Goal: Information Seeking & Learning: Learn about a topic

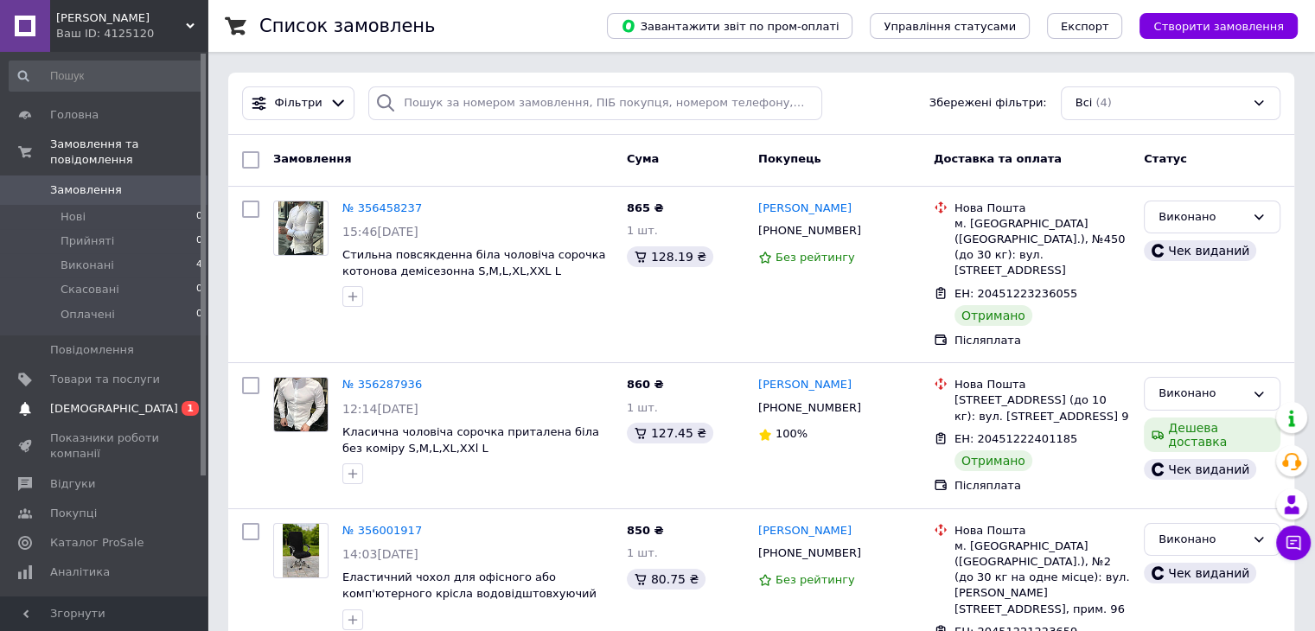
click at [180, 401] on span "0 1" at bounding box center [184, 409] width 48 height 16
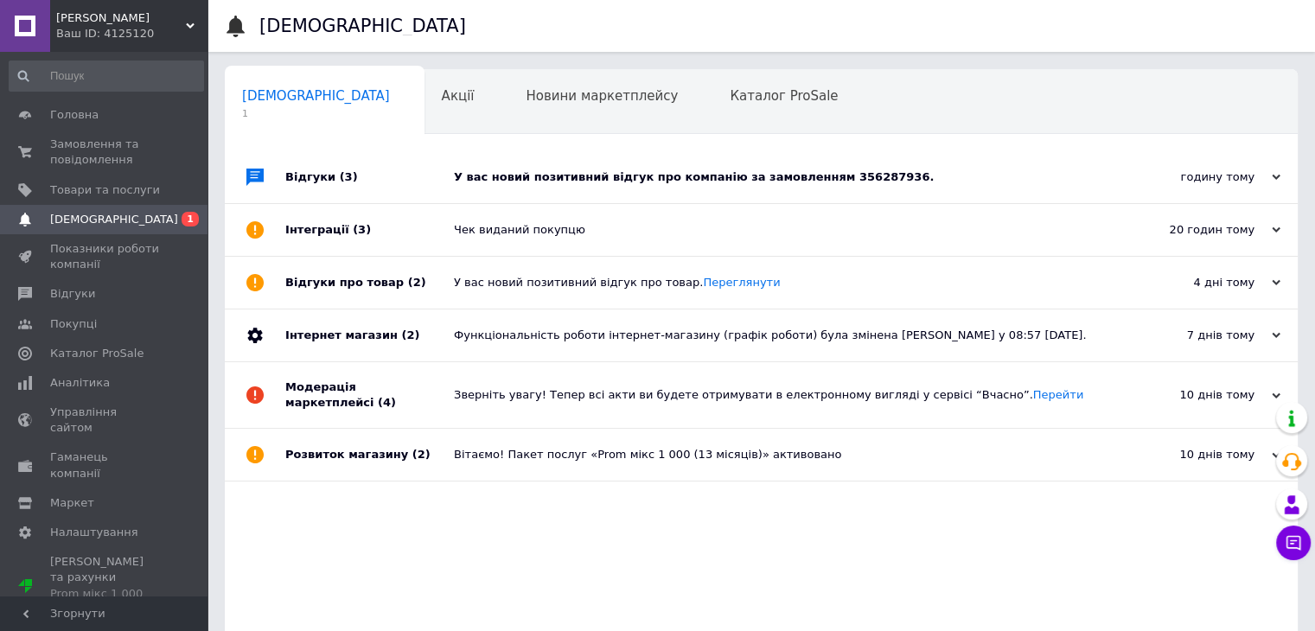
click at [747, 188] on div "У вас новий позитивний відгук про компанію за замовленням 356287936." at bounding box center [781, 177] width 654 height 52
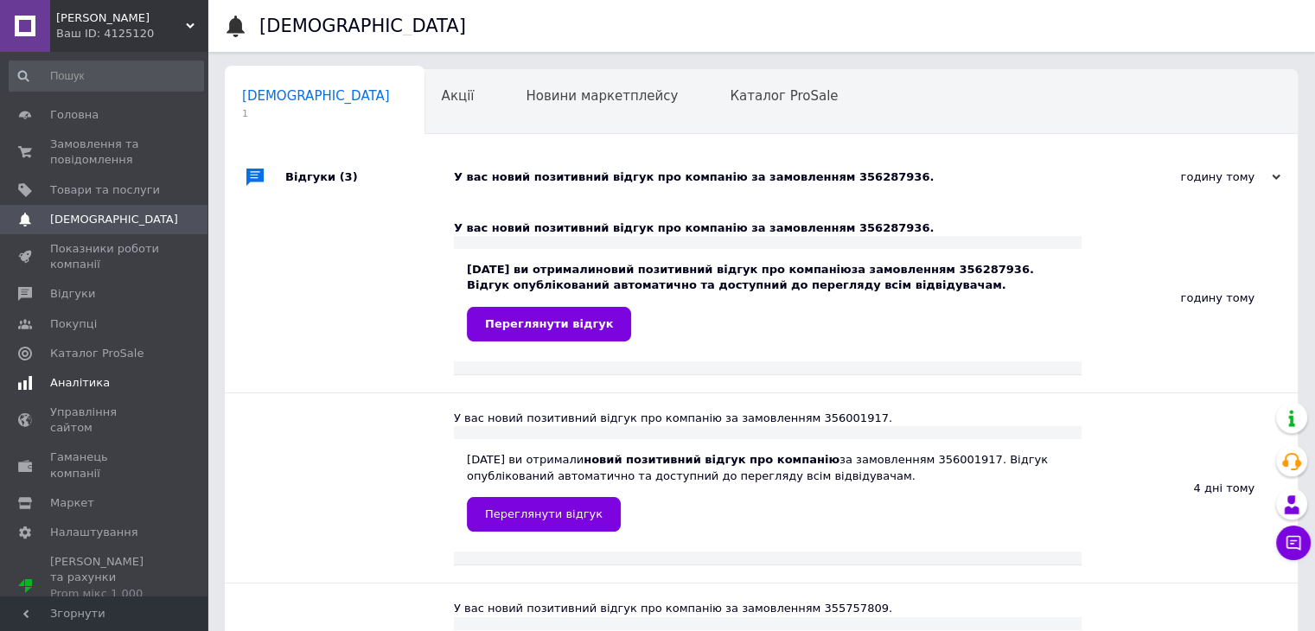
click at [131, 387] on span "Аналітика" at bounding box center [105, 383] width 110 height 16
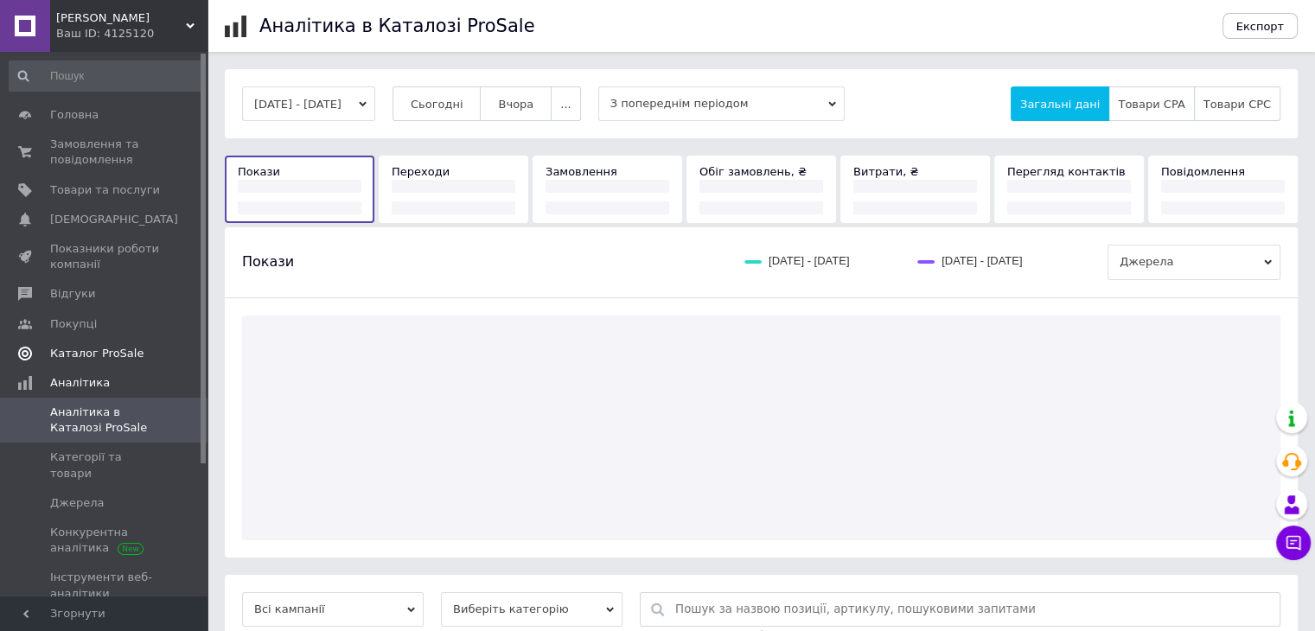
click at [128, 363] on link "Каталог ProSale" at bounding box center [106, 353] width 213 height 29
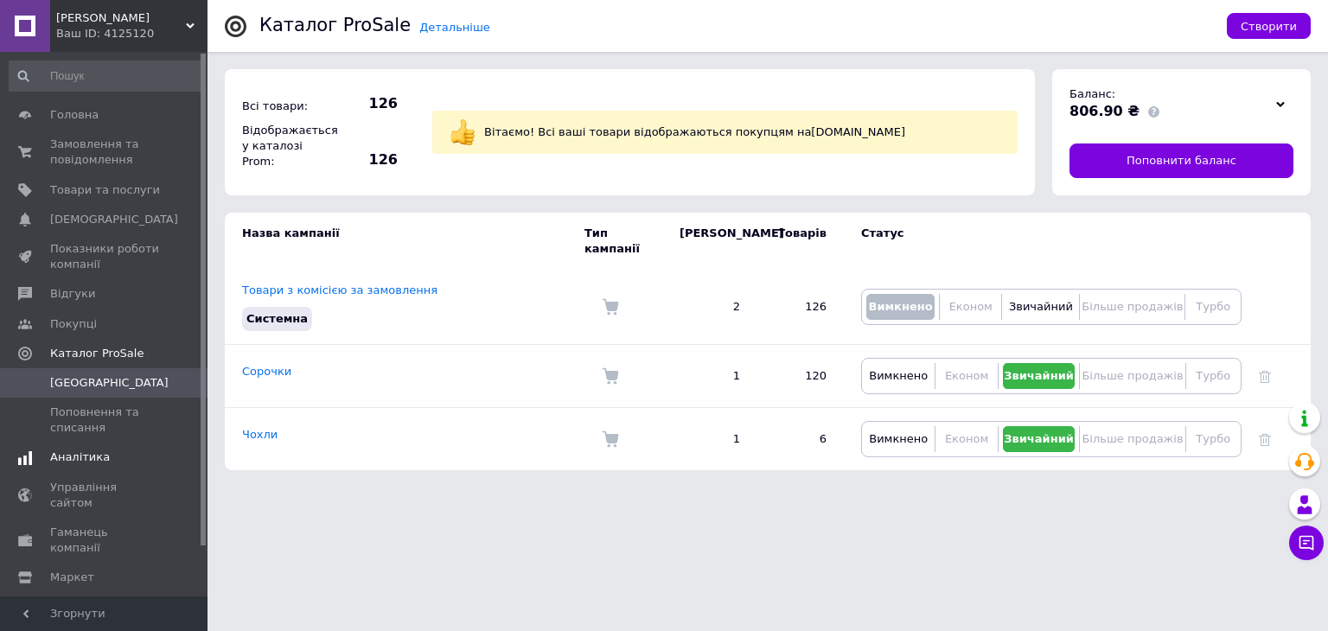
click at [136, 470] on link "Аналітика" at bounding box center [106, 457] width 213 height 29
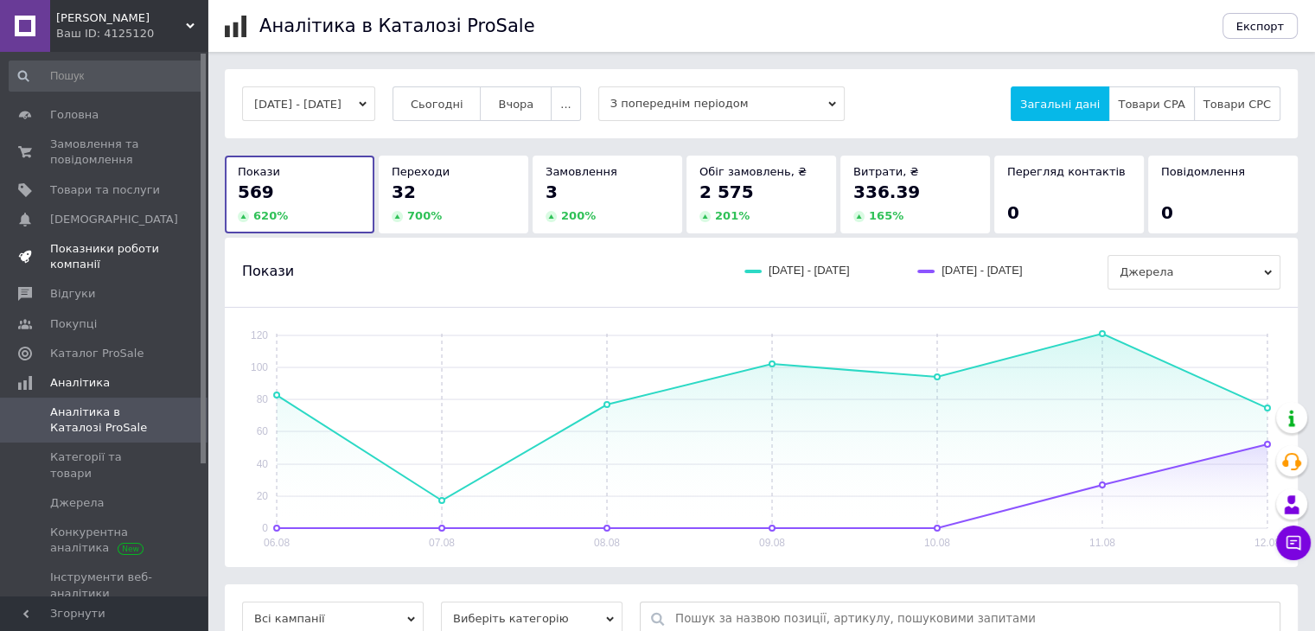
click at [159, 274] on link "Показники роботи компанії" at bounding box center [106, 256] width 213 height 45
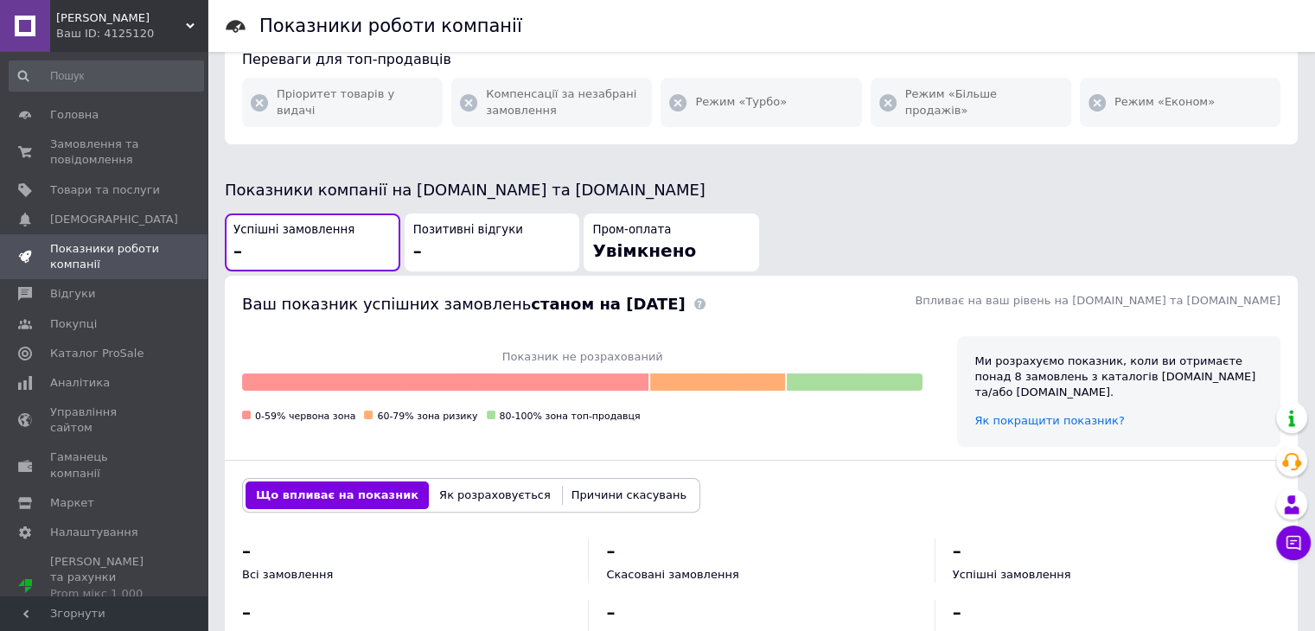
scroll to position [519, 0]
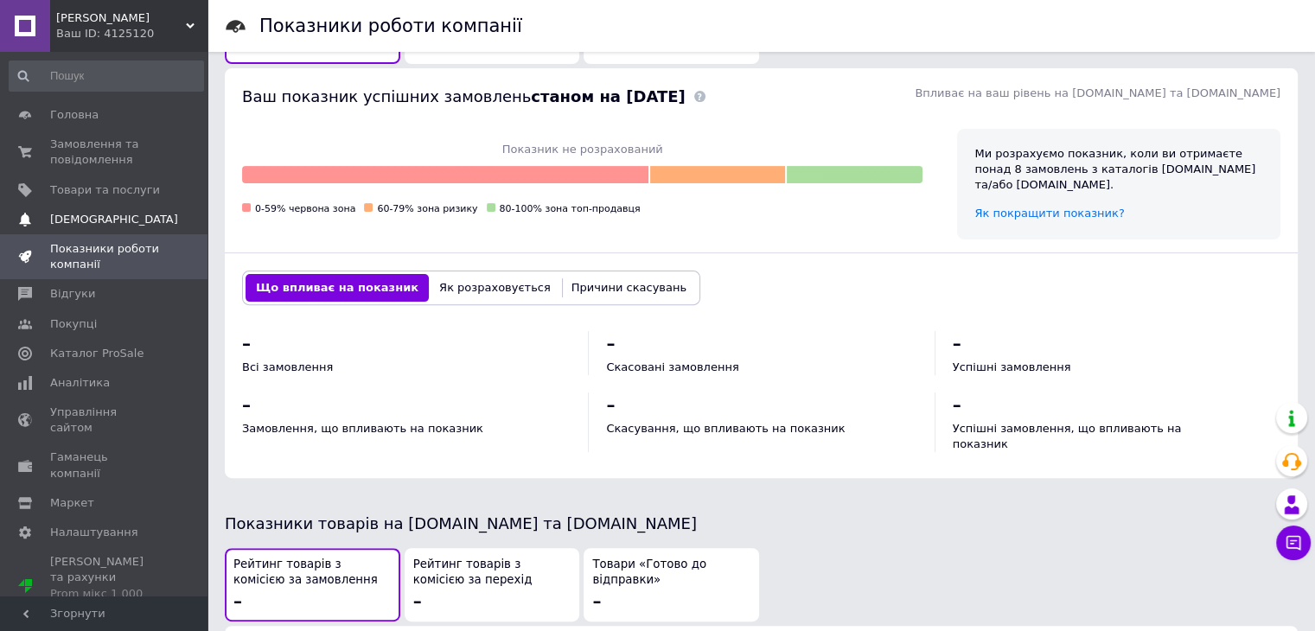
click at [129, 215] on span "[DEMOGRAPHIC_DATA]" at bounding box center [105, 220] width 110 height 16
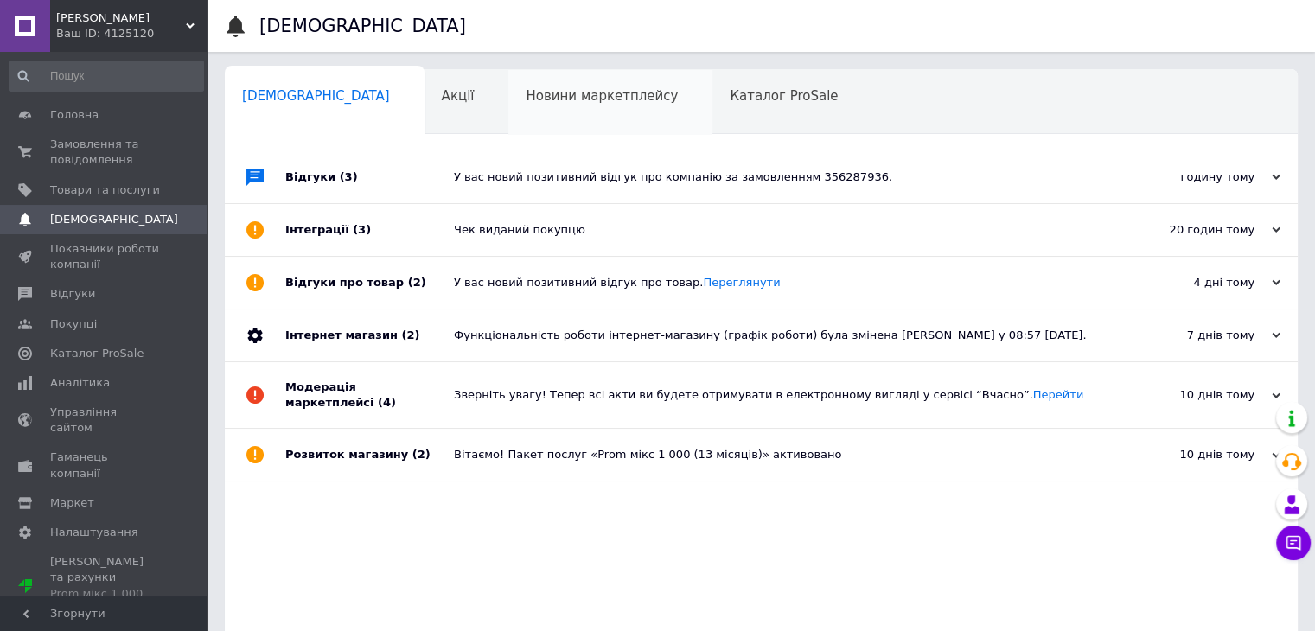
click at [508, 108] on div "Новини маркетплейсу 0" at bounding box center [610, 103] width 204 height 66
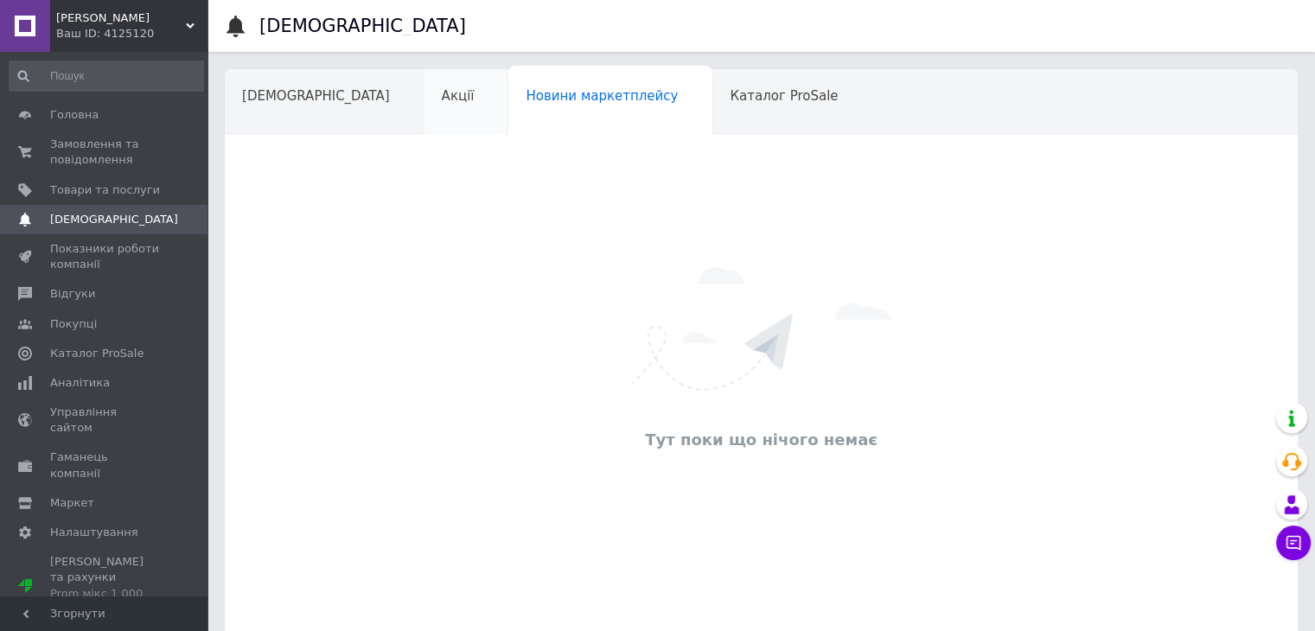
click at [424, 122] on div "Акції" at bounding box center [466, 103] width 85 height 66
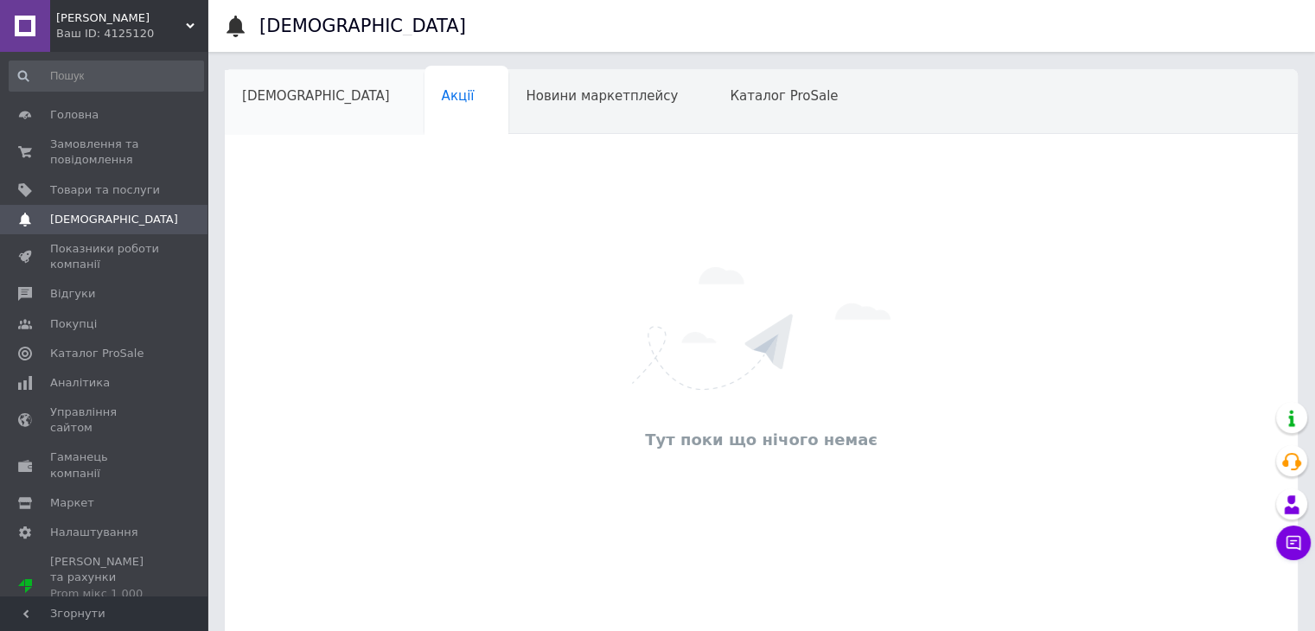
click at [271, 129] on div "[DEMOGRAPHIC_DATA]" at bounding box center [325, 103] width 200 height 66
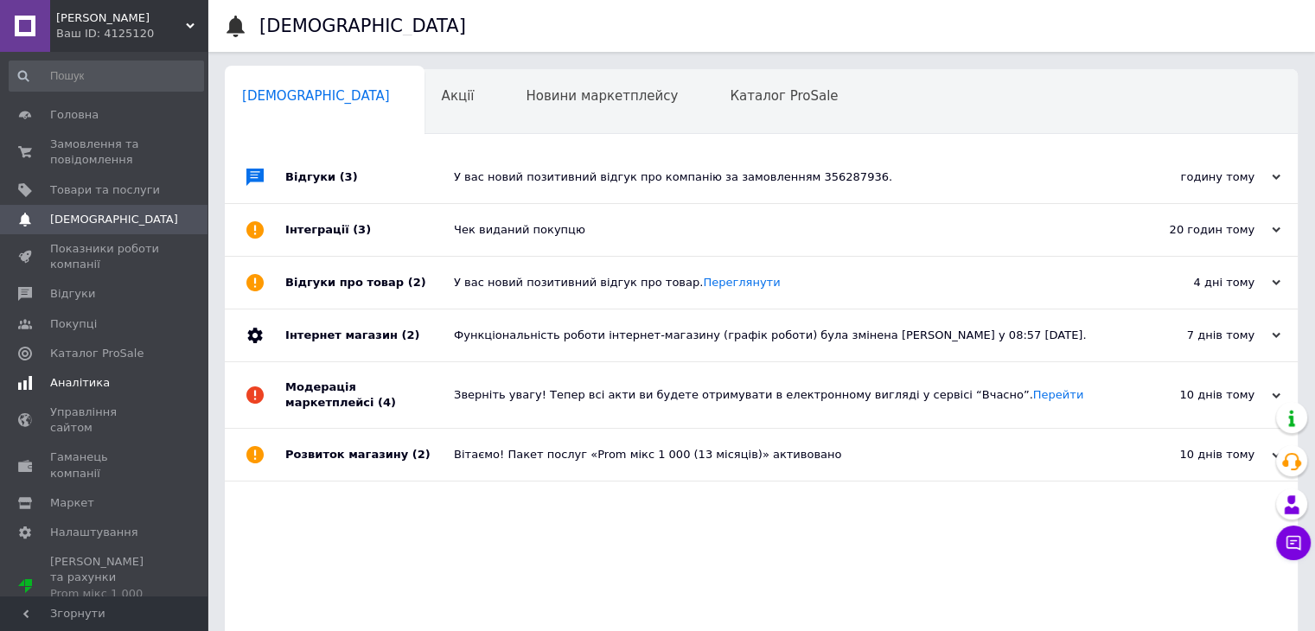
click at [116, 395] on link "Аналітика" at bounding box center [106, 382] width 213 height 29
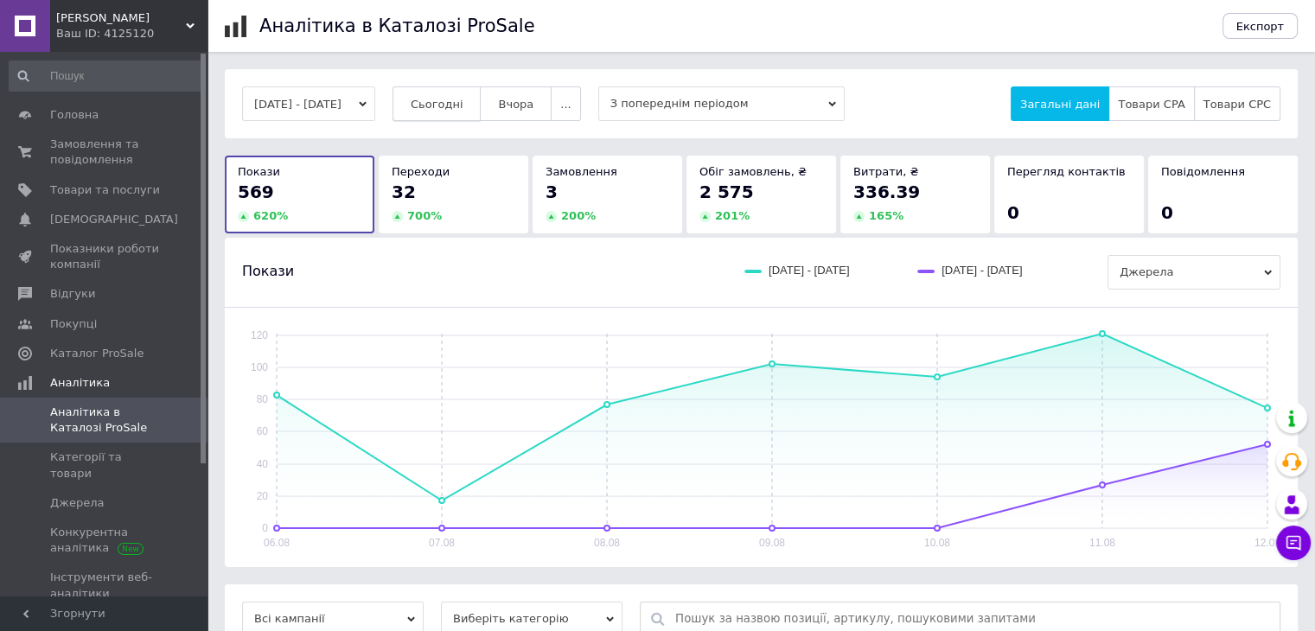
click at [462, 110] on span "Сьогодні" at bounding box center [437, 104] width 53 height 13
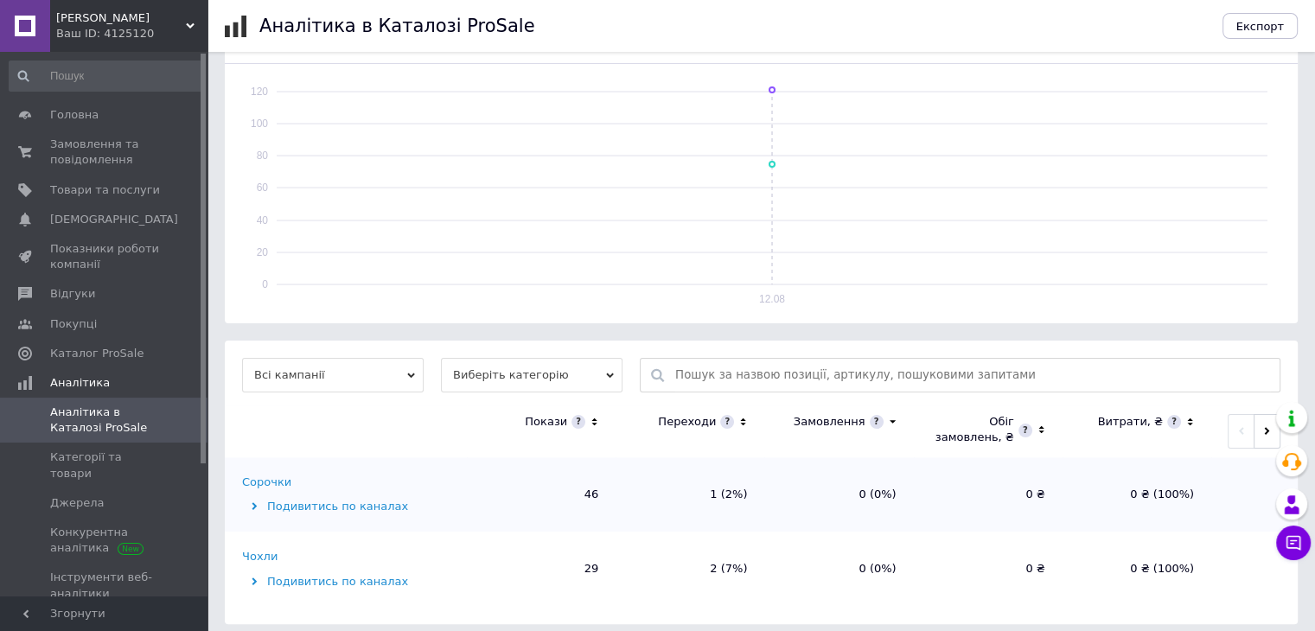
scroll to position [253, 0]
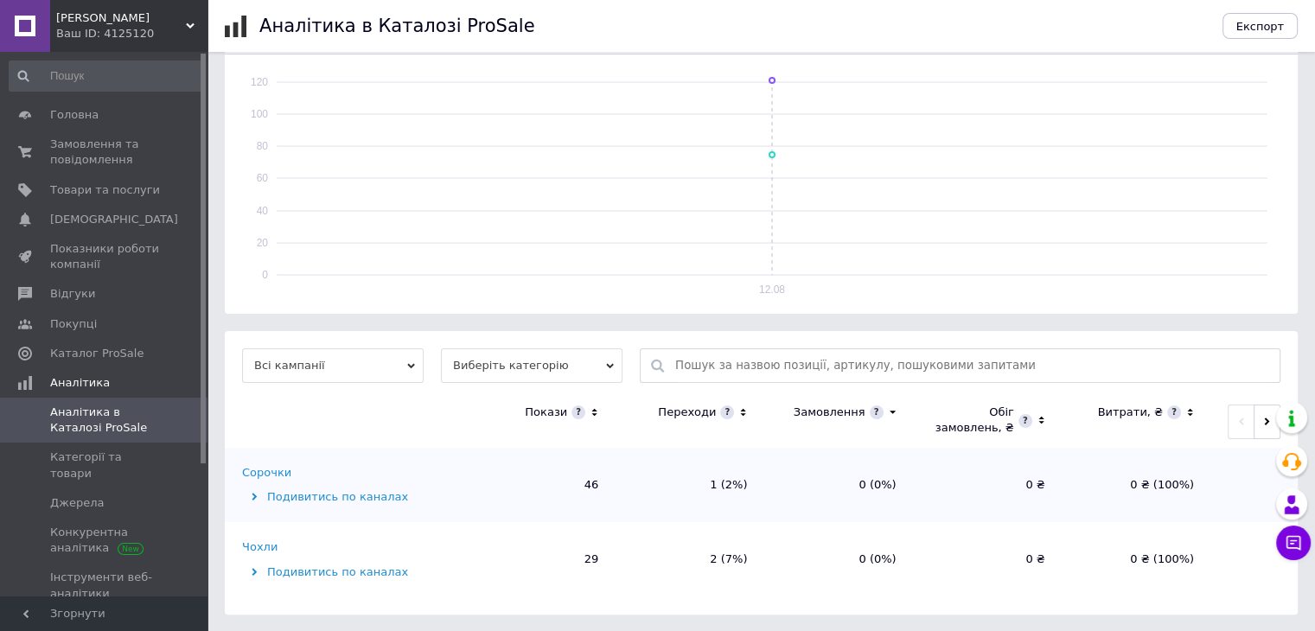
click at [266, 544] on div "Чохли" at bounding box center [259, 547] width 35 height 16
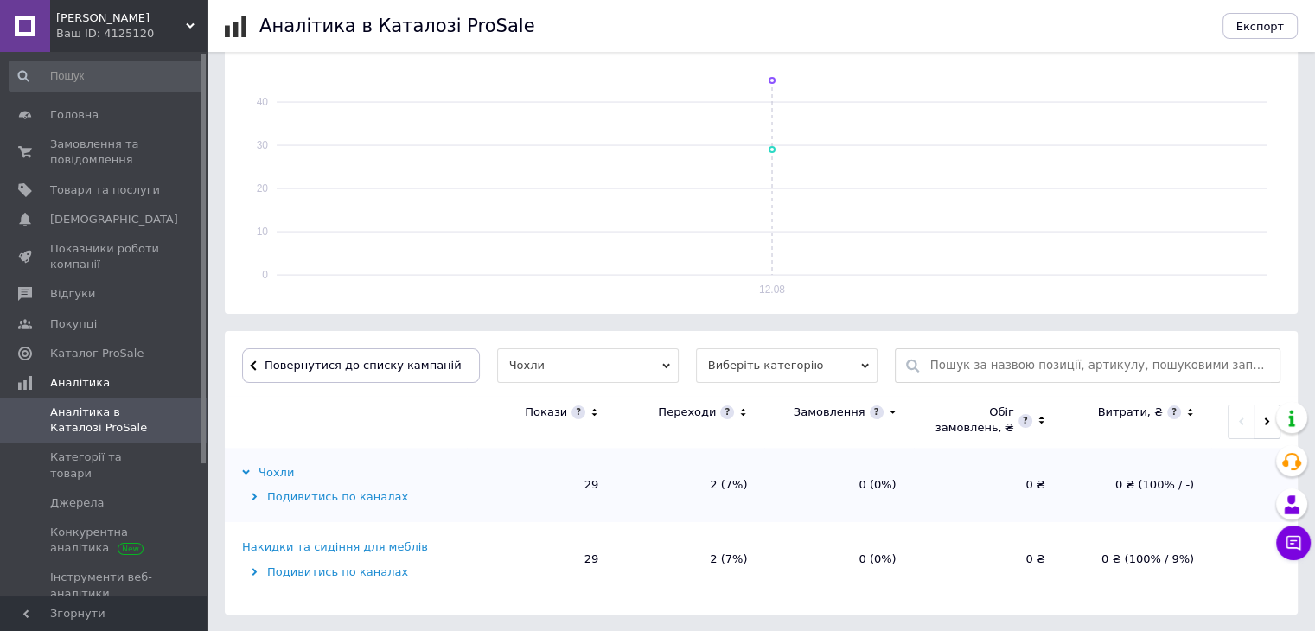
click at [322, 552] on div "Накидки та сидіння для меблів" at bounding box center [335, 547] width 186 height 16
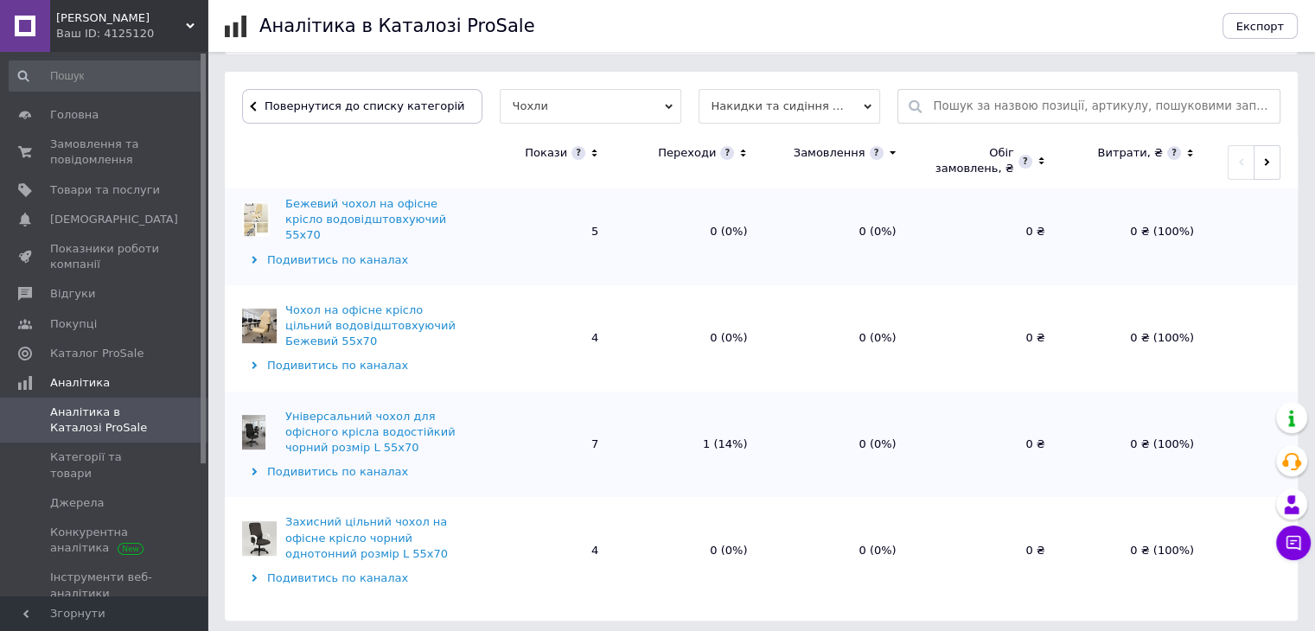
scroll to position [0, 0]
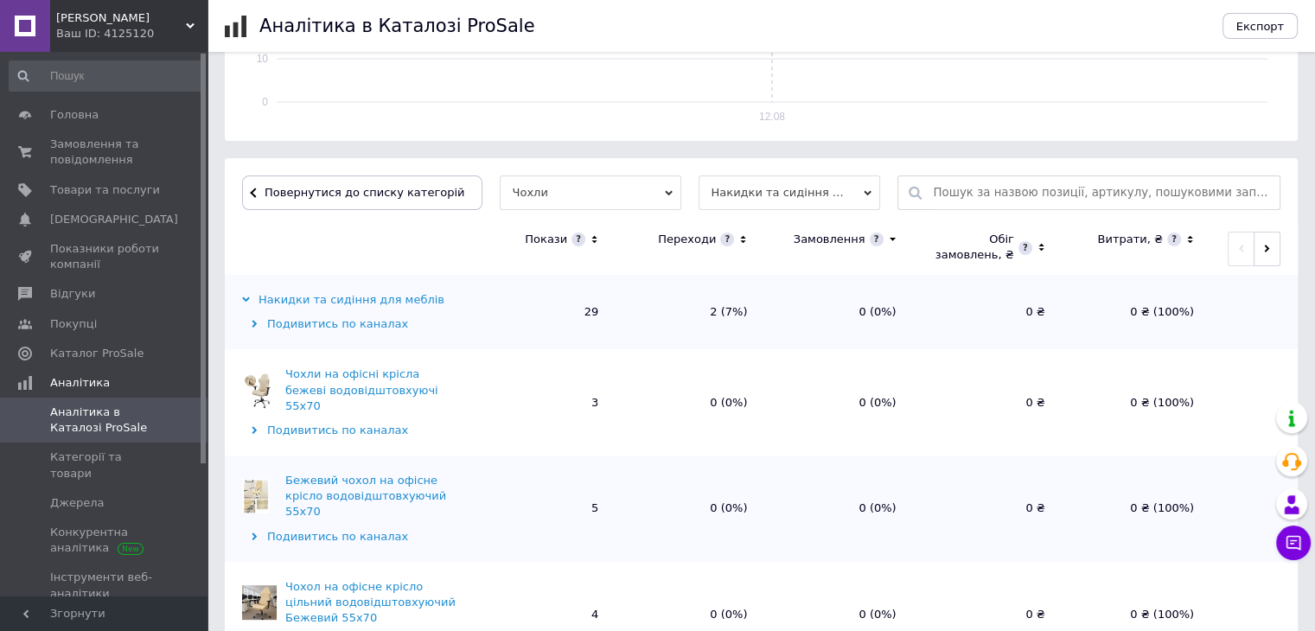
click at [396, 188] on span "Повернутися до списку категорій" at bounding box center [362, 192] width 204 height 13
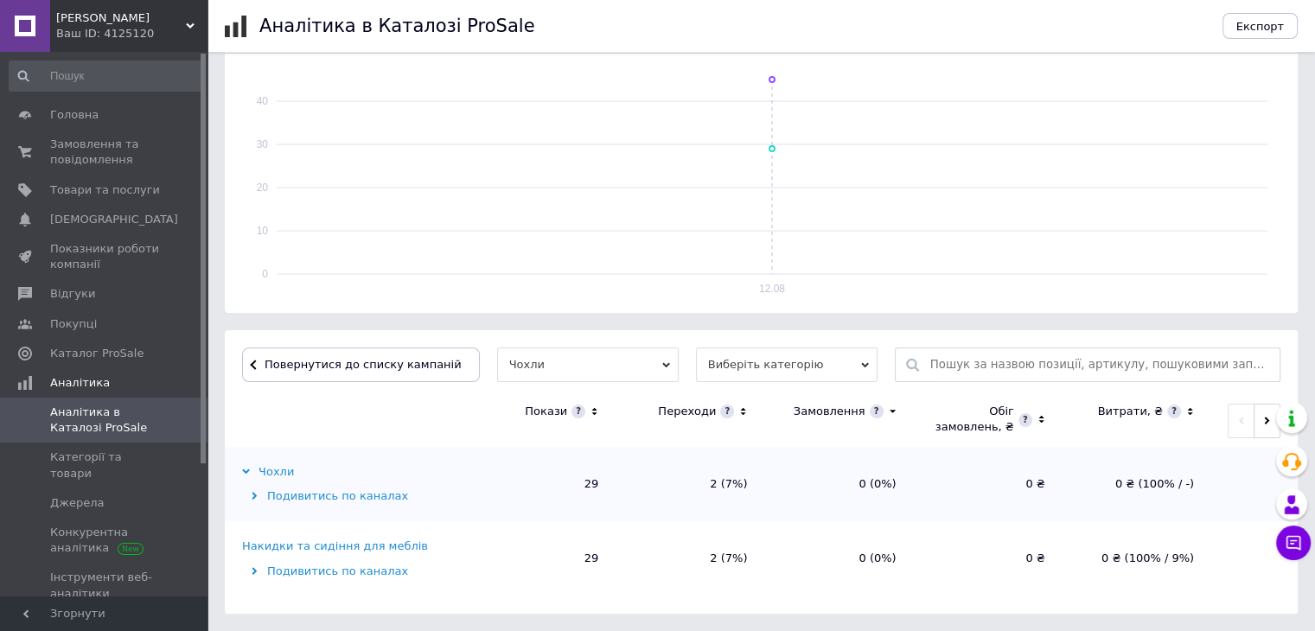
scroll to position [253, 0]
click at [360, 359] on span "Повернутися до списку кампаній" at bounding box center [363, 365] width 197 height 13
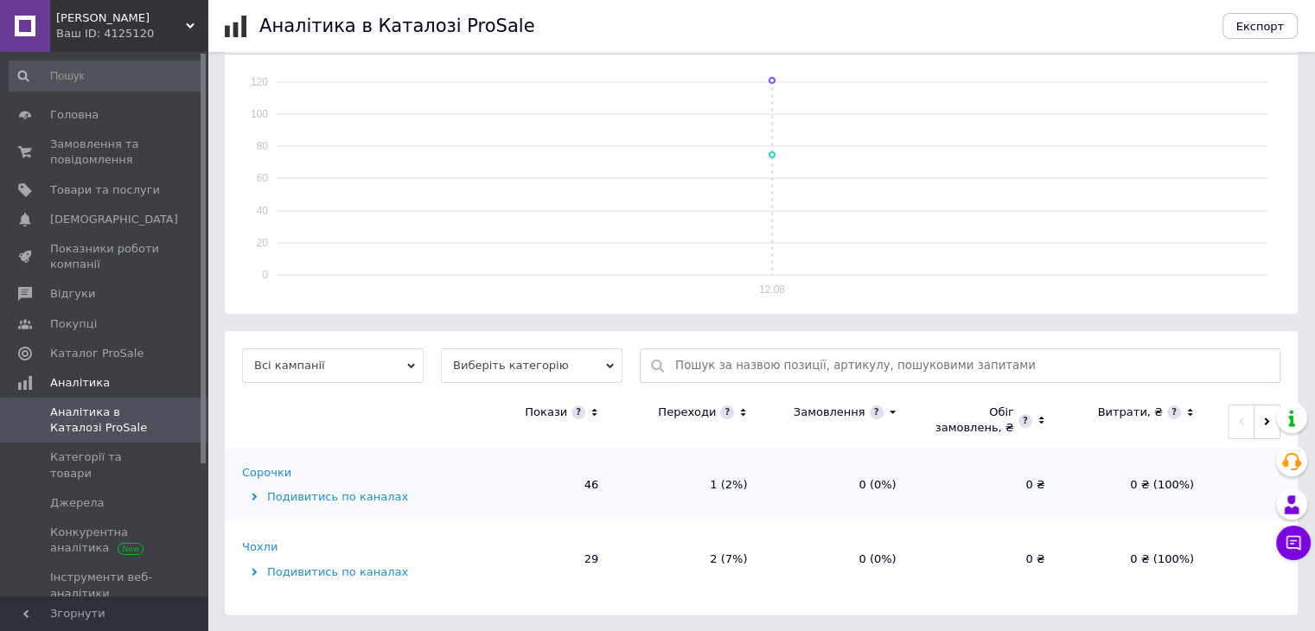
click at [268, 472] on div "Сорочки" at bounding box center [266, 473] width 49 height 16
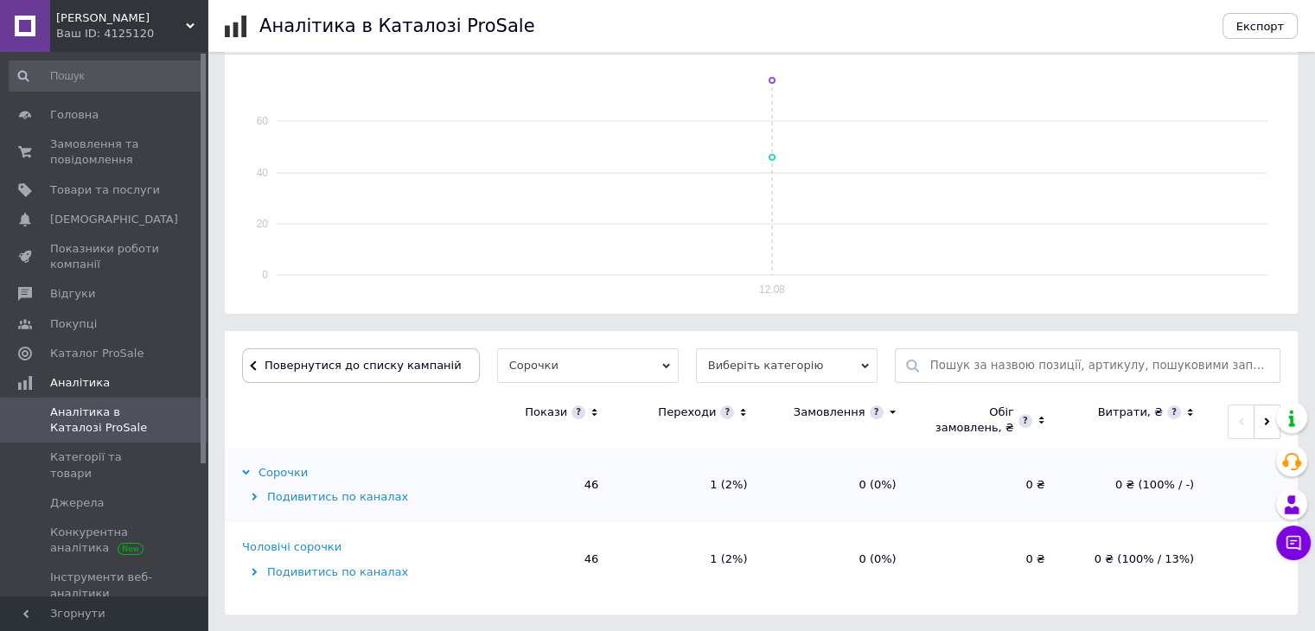
click at [290, 547] on div "Чоловічі сорочки" at bounding box center [291, 547] width 99 height 16
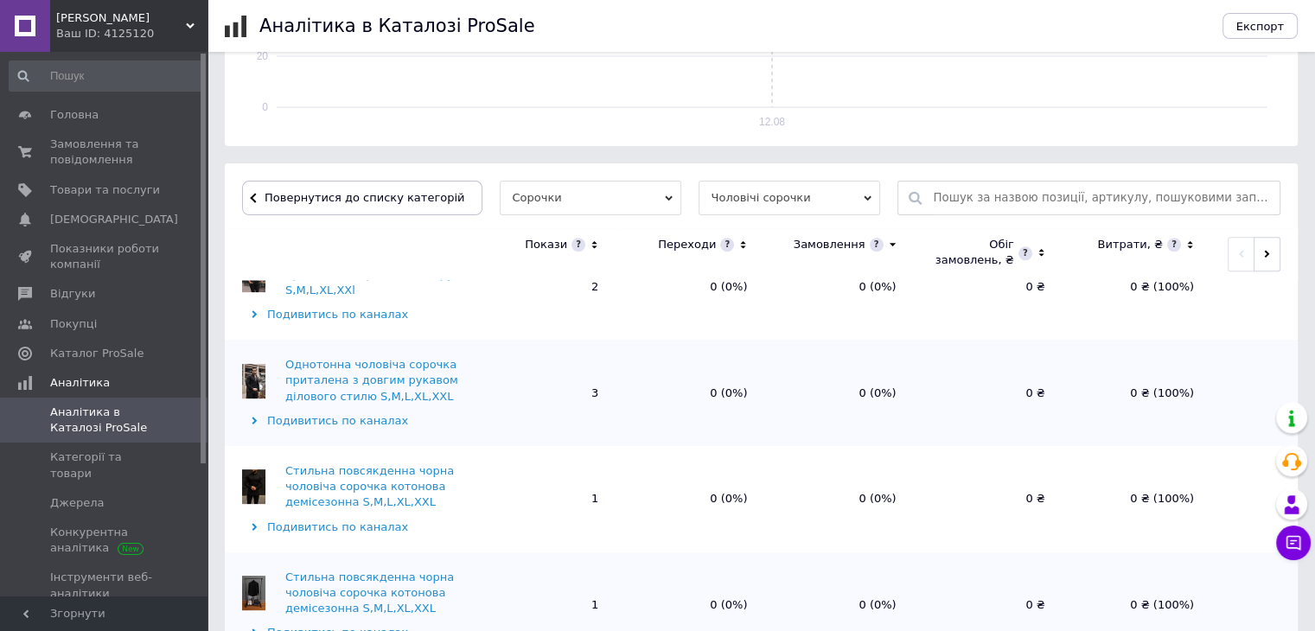
scroll to position [519, 0]
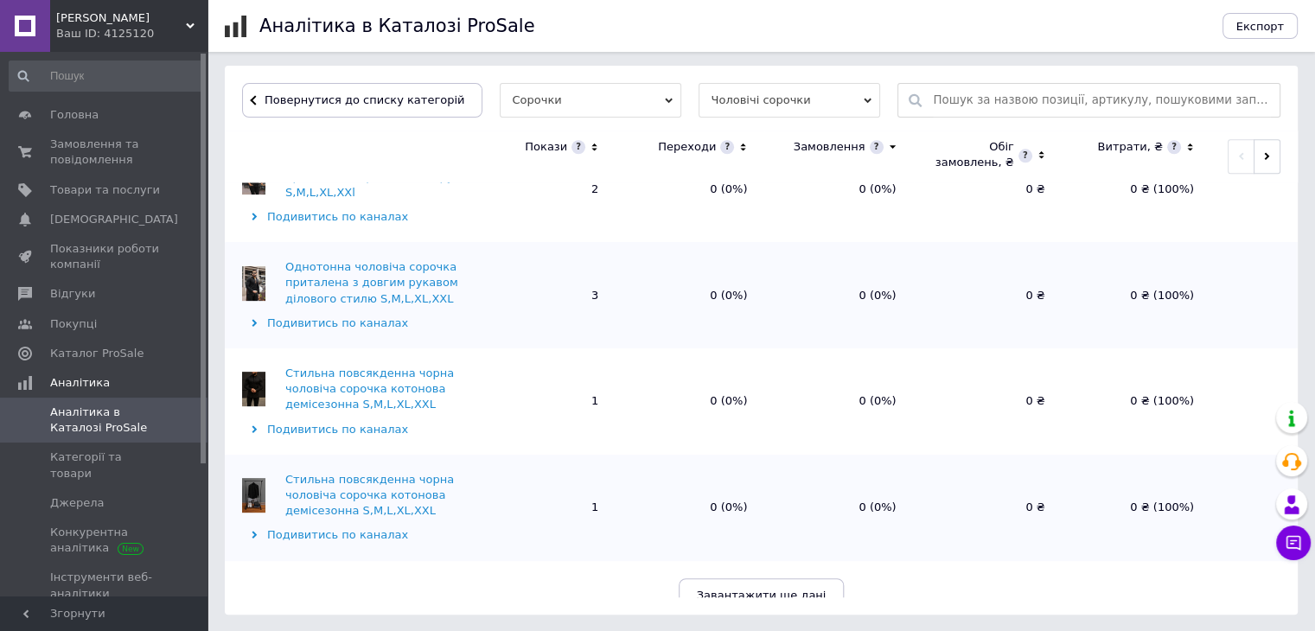
click at [756, 589] on span "Завантажити ще дані" at bounding box center [762, 595] width 130 height 13
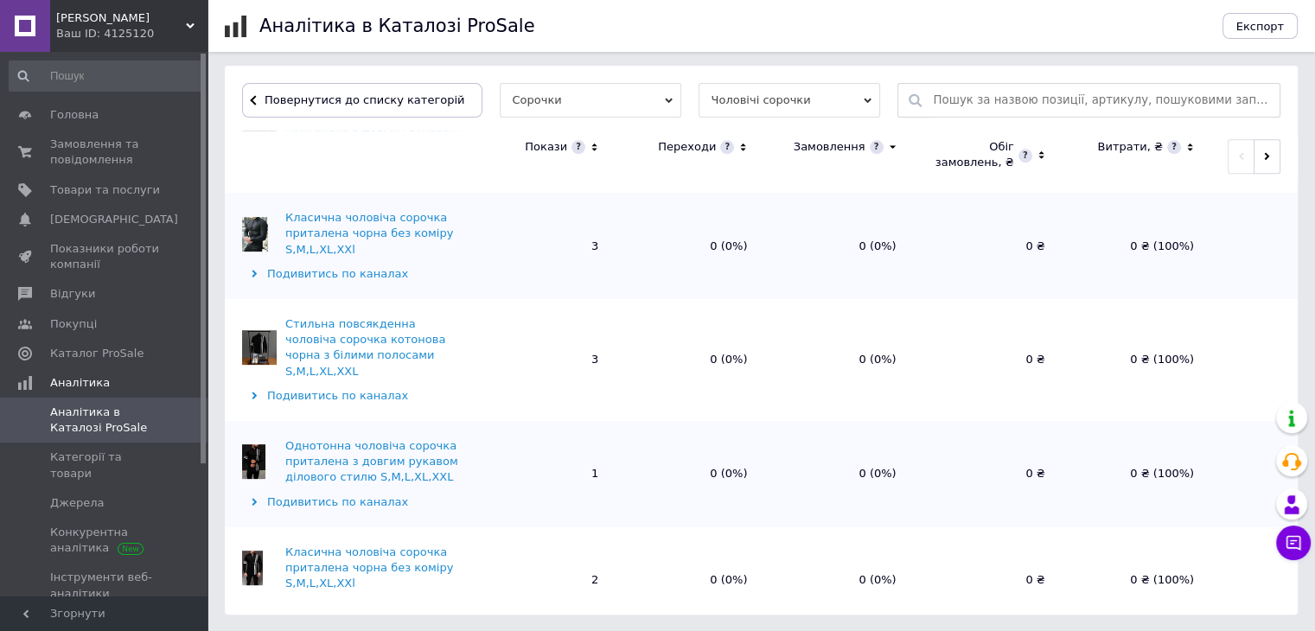
scroll to position [2313, 0]
